Goal: Obtain resource: Obtain resource

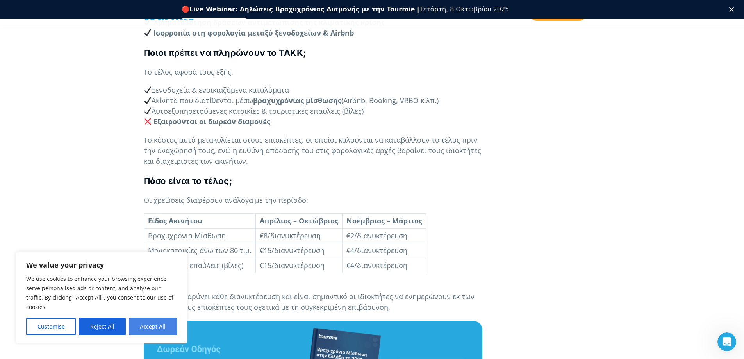
click at [144, 327] on button "Accept All" at bounding box center [153, 326] width 48 height 17
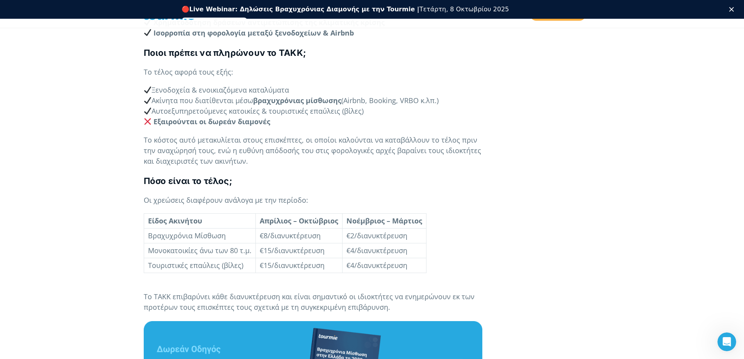
checkbox input "true"
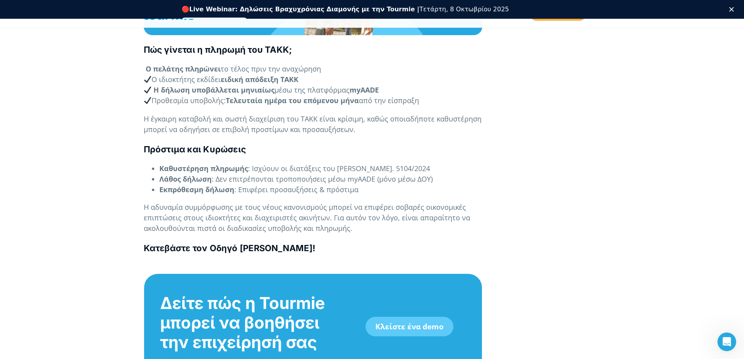
scroll to position [962, 0]
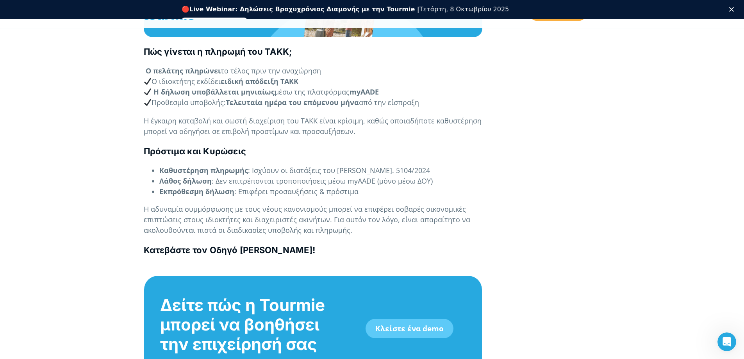
click at [280, 251] on b "Κατεβάστε τον Οδηγό [PERSON_NAME]!" at bounding box center [229, 250] width 171 height 10
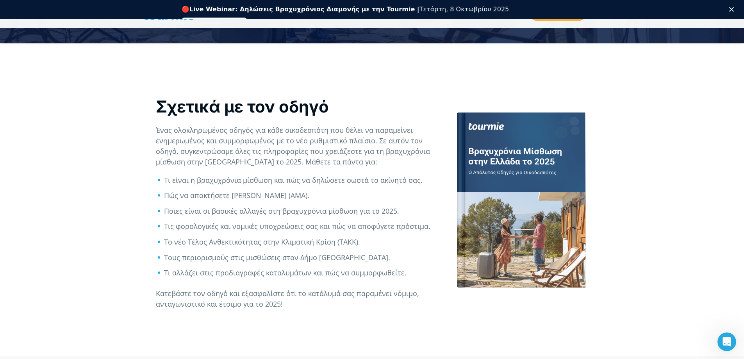
scroll to position [295, 0]
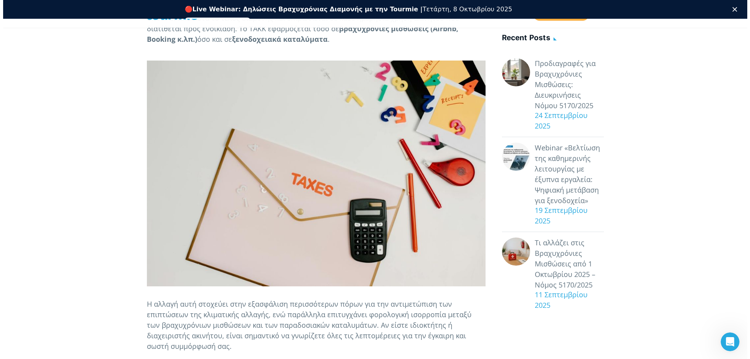
scroll to position [195, 0]
